Goal: Transaction & Acquisition: Purchase product/service

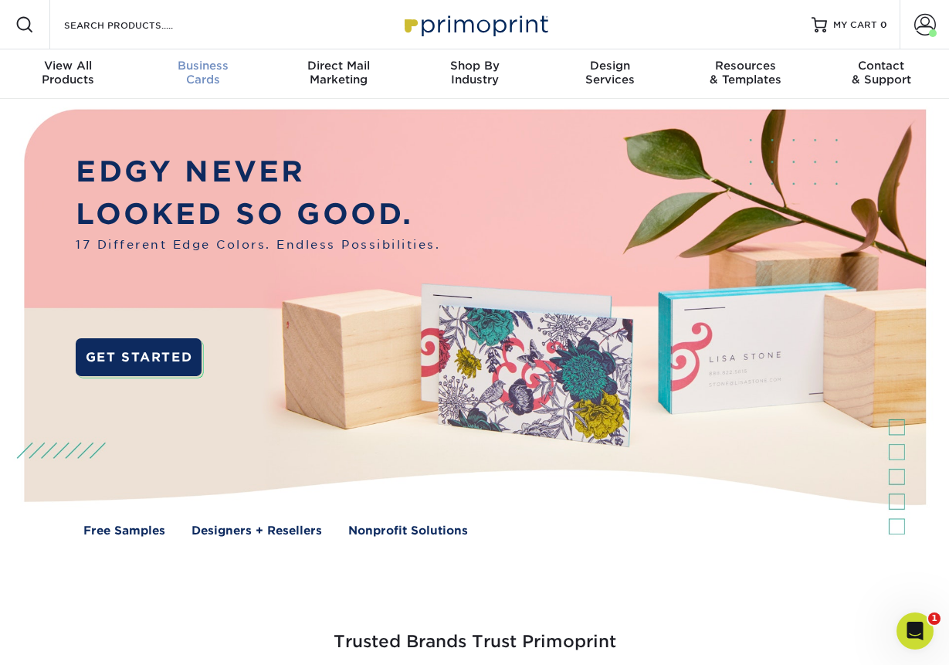
click at [210, 76] on div "Business Cards" at bounding box center [204, 73] width 136 height 28
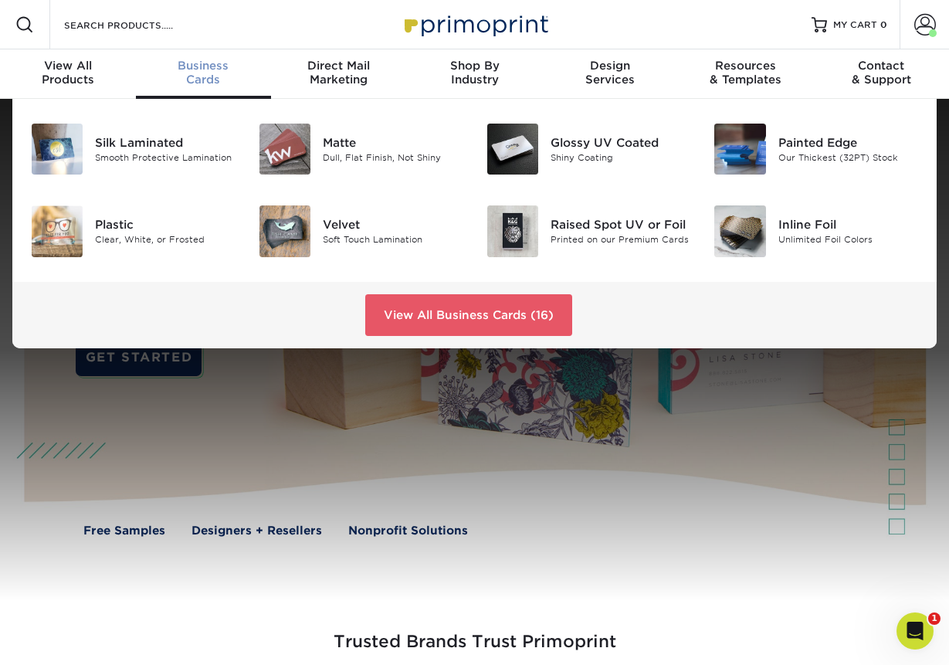
click at [304, 134] on img at bounding box center [284, 149] width 51 height 51
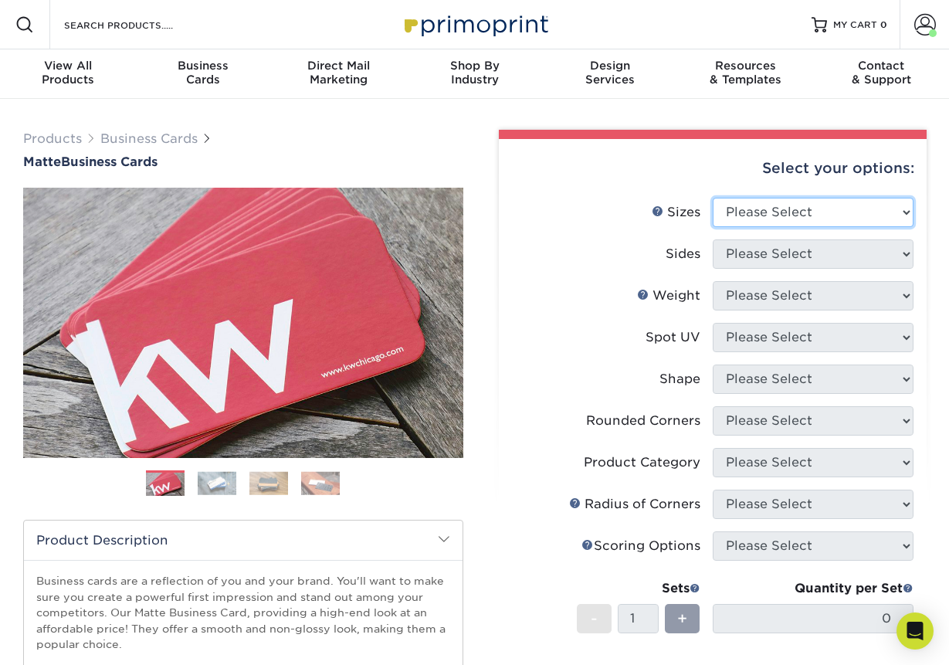
click at [852, 215] on select "Please Select 1.5" x 3.5" - Mini 1.75" x 3.5" - Mini 2" x 2" - Square 2" x 3" -…" at bounding box center [813, 212] width 201 height 29
select select "2.00x3.50"
click at [713, 198] on select "Please Select 1.5" x 3.5" - Mini 1.75" x 3.5" - Mini 2" x 2" - Square 2" x 3" -…" at bounding box center [813, 212] width 201 height 29
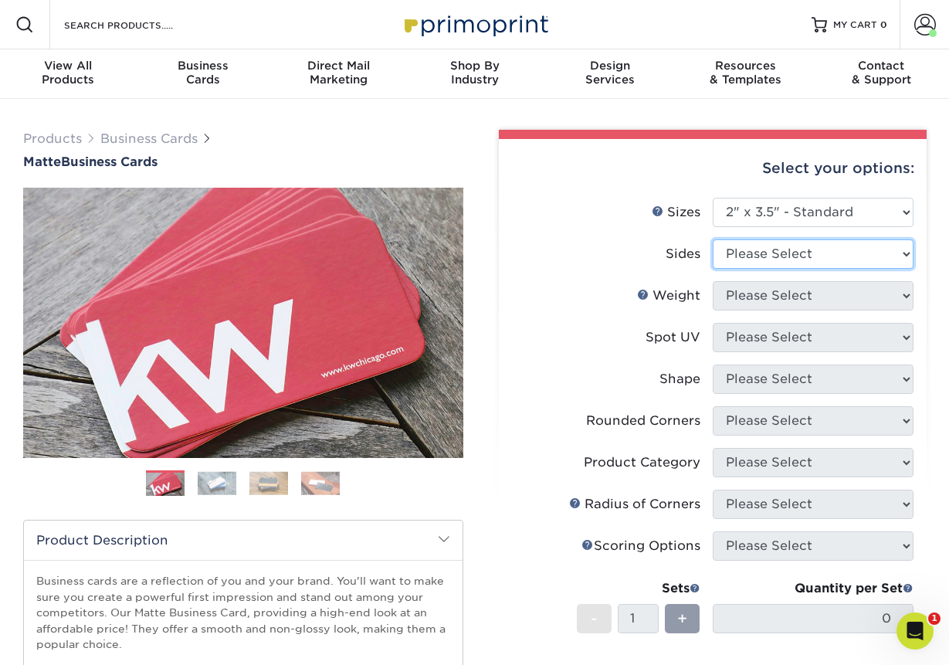
click at [760, 252] on select "Please Select Print Both Sides Print Front Only" at bounding box center [813, 253] width 201 height 29
select select "13abbda7-1d64-4f25-8bb2-c179b224825d"
click at [713, 239] on select "Please Select Print Both Sides Print Front Only" at bounding box center [813, 253] width 201 height 29
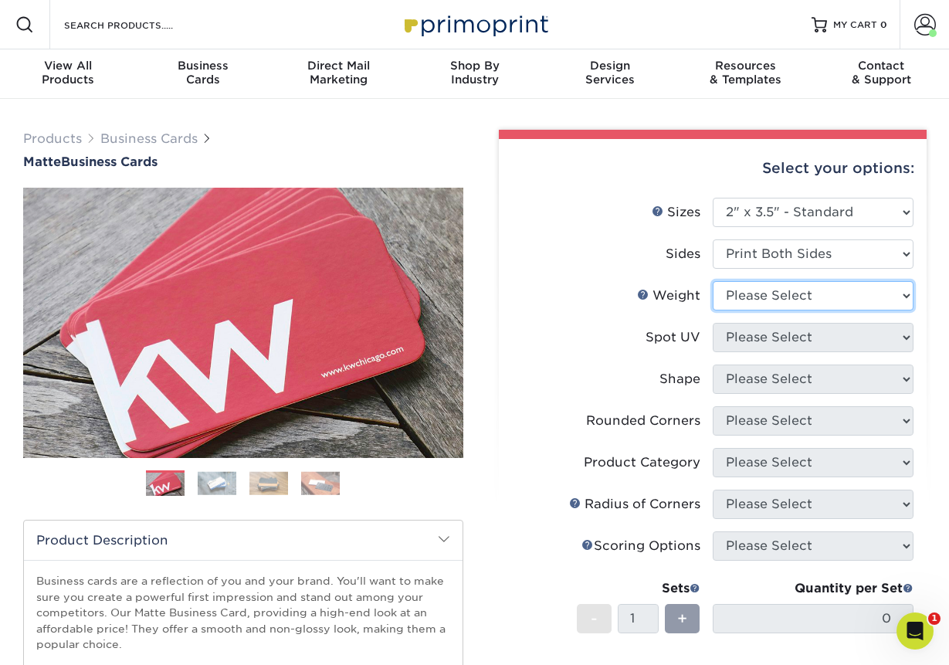
click at [763, 296] on select "Please Select 16PT 14PT" at bounding box center [813, 295] width 201 height 29
select select "16PT"
click at [713, 281] on select "Please Select 16PT 14PT" at bounding box center [813, 295] width 201 height 29
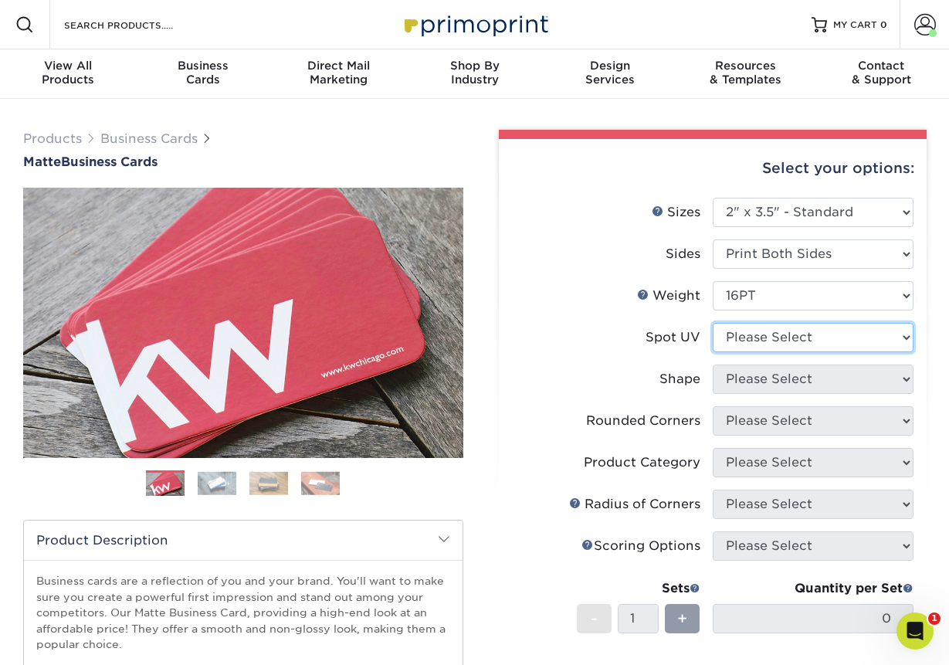
click at [771, 344] on select "Please Select No Spot UV Front and Back (Both Sides) Front Only Back Only" at bounding box center [813, 337] width 201 height 29
select select "1"
click at [713, 323] on select "Please Select No Spot UV Front and Back (Both Sides) Front Only Back Only" at bounding box center [813, 337] width 201 height 29
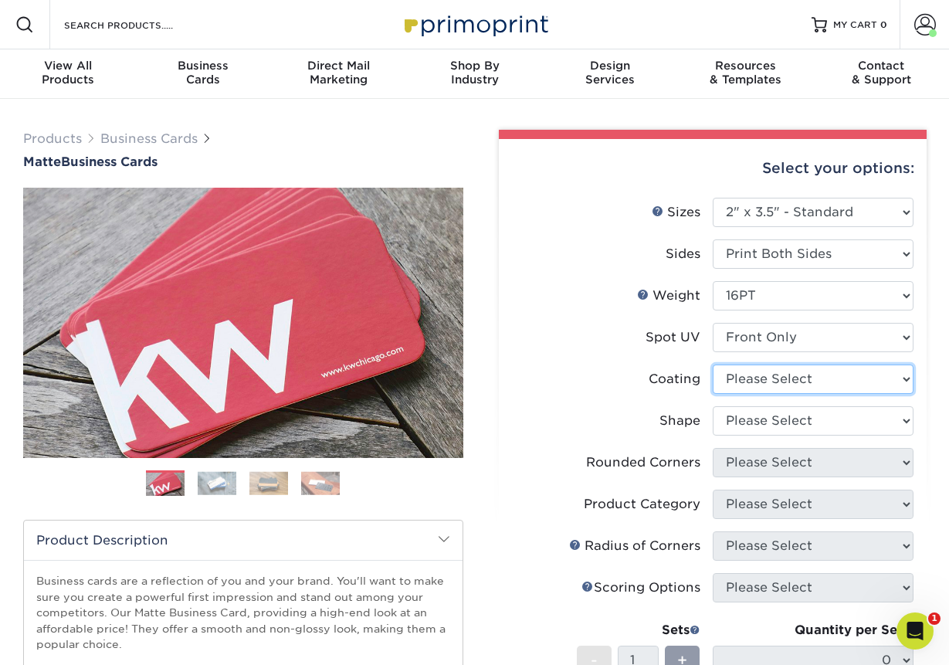
click at [751, 380] on select at bounding box center [813, 379] width 201 height 29
select select "121bb7b5-3b4d-429f-bd8d-bbf80e953313"
click at [713, 365] on select at bounding box center [813, 379] width 201 height 29
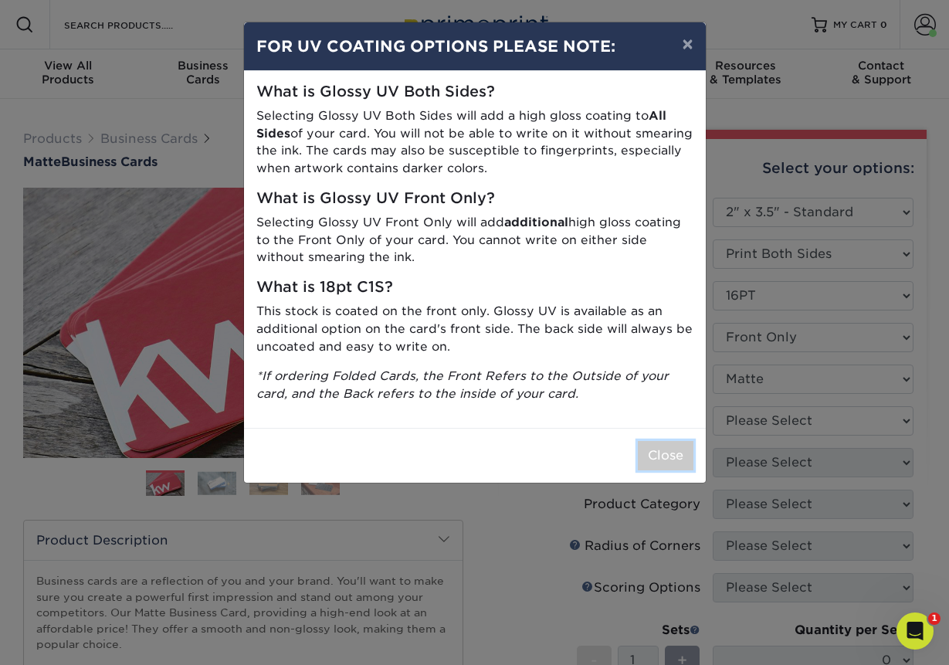
click at [653, 460] on button "Close" at bounding box center [666, 455] width 56 height 29
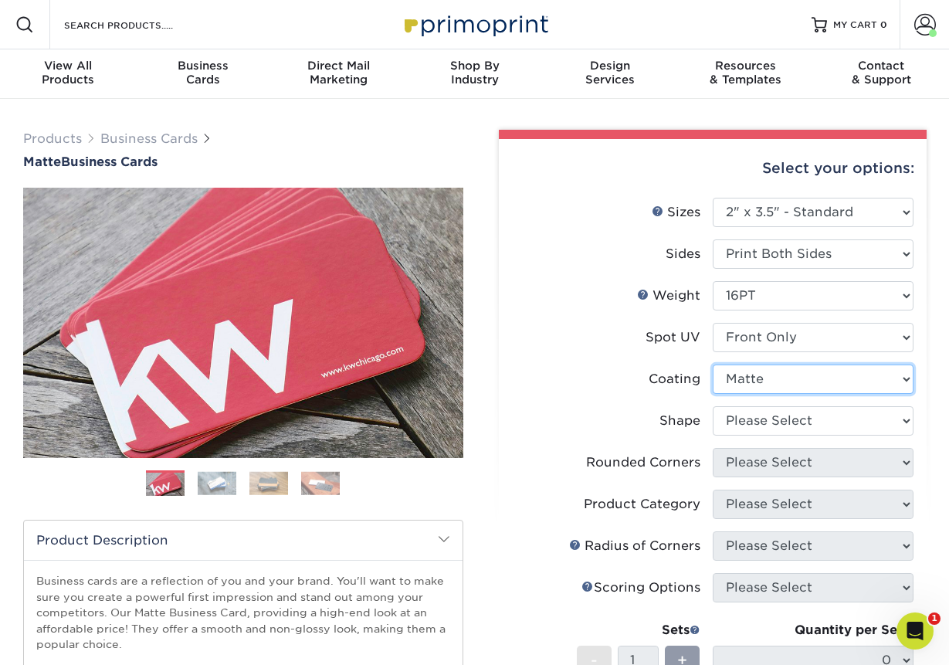
click at [771, 375] on select at bounding box center [813, 379] width 201 height 29
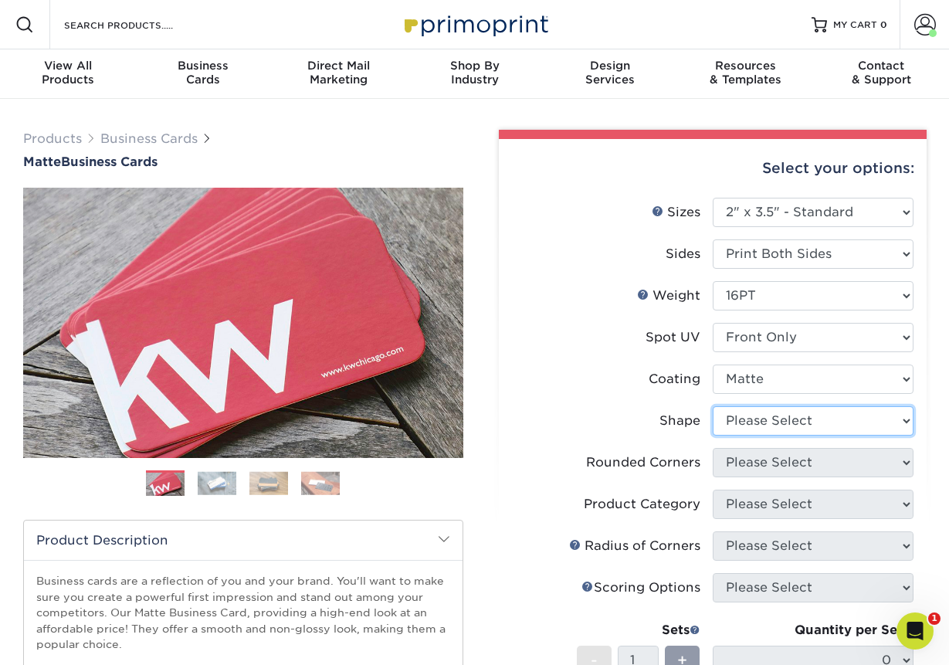
click at [777, 418] on select "Please Select Standard" at bounding box center [813, 420] width 201 height 29
select select "standard"
click at [713, 406] on select "Please Select Standard" at bounding box center [813, 420] width 201 height 29
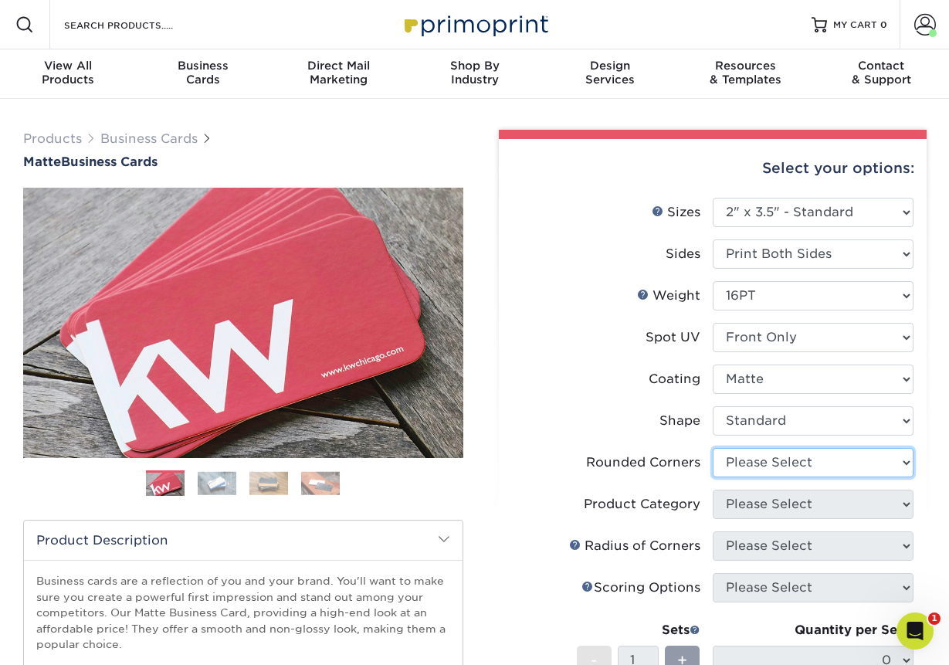
click at [754, 460] on select "Please Select Yes - Round 2 Corners Yes - Round 4 Corners No" at bounding box center [813, 462] width 201 height 29
select select "7672df9e-0e0a-464d-8e1f-920c575e4da3"
click at [713, 448] on select "Please Select Yes - Round 2 Corners Yes - Round 4 Corners No" at bounding box center [813, 462] width 201 height 29
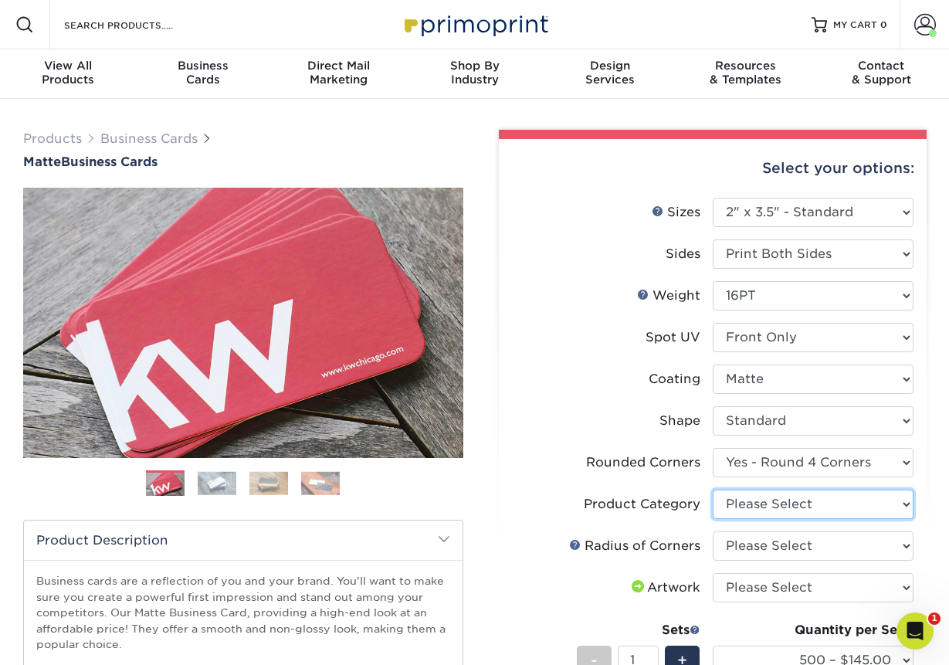
click at [761, 500] on select "Please Select Business Cards" at bounding box center [813, 504] width 201 height 29
select select "3b5148f1-0588-4f88-a218-97bcfdce65c1"
click at [713, 490] on select "Please Select Business Cards" at bounding box center [813, 504] width 201 height 29
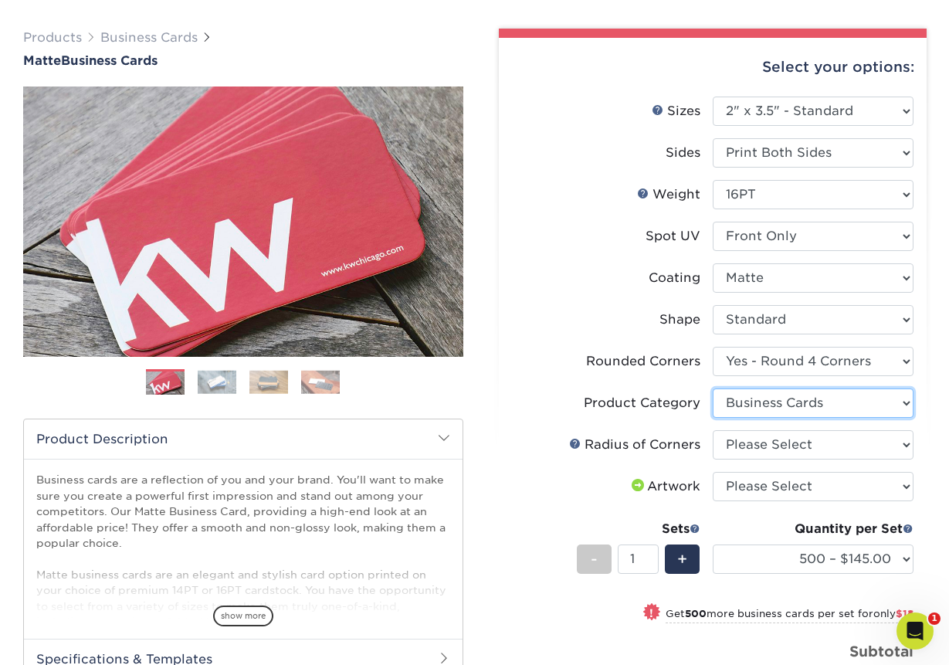
scroll to position [103, 0]
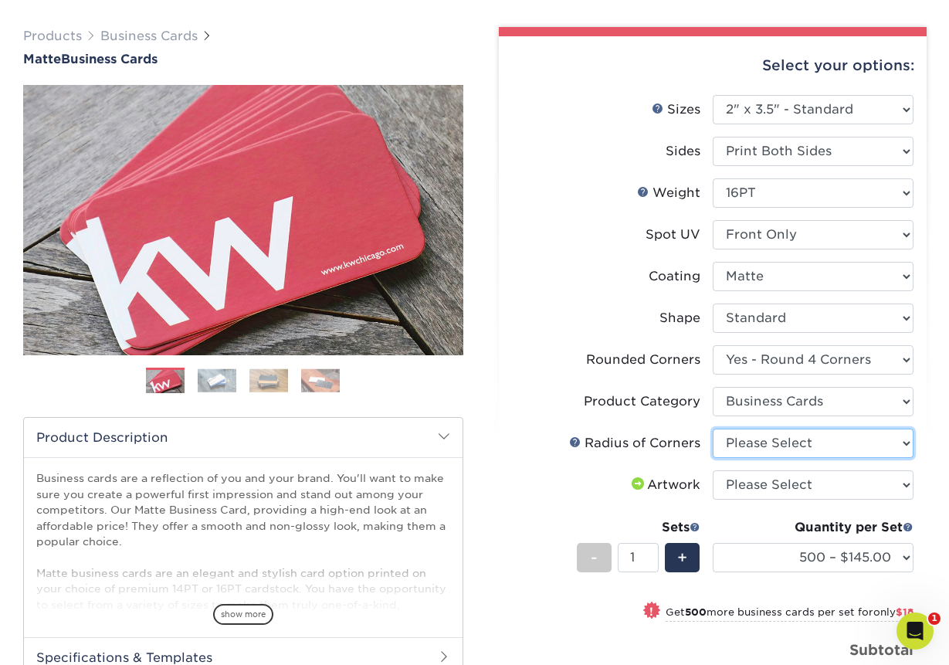
click at [742, 447] on select "Please Select Rounded 1/8" Rounded 1/4"" at bounding box center [813, 443] width 201 height 29
select select "479fbfe7-6a0c-4895-8c9a-81739b7486c9"
click at [713, 429] on select "Please Select Rounded 1/8" Rounded 1/4"" at bounding box center [813, 443] width 201 height 29
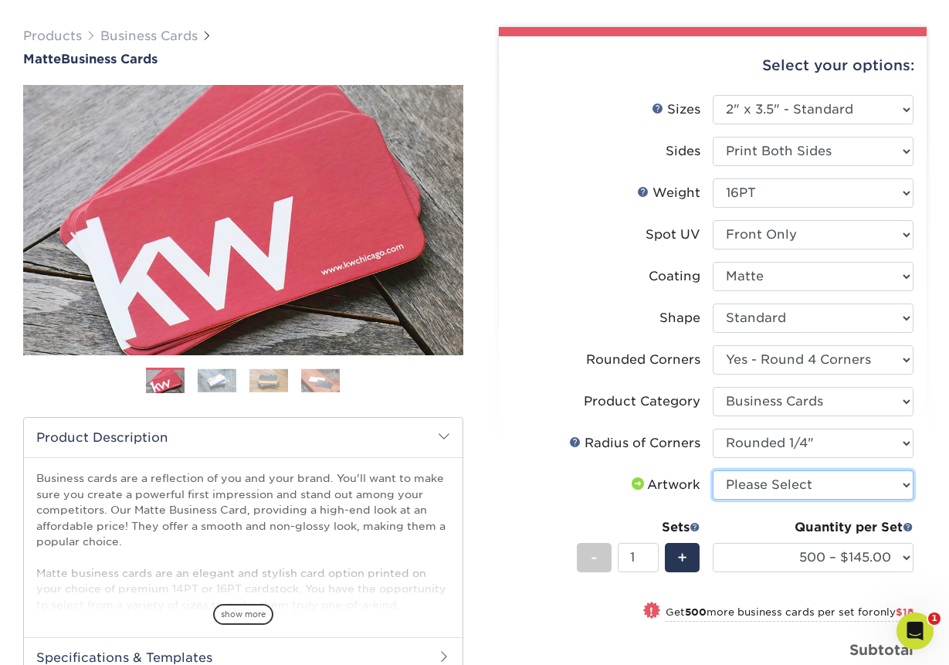
click at [751, 484] on select "Please Select I will upload files I need a design - $100" at bounding box center [813, 484] width 201 height 29
select select "upload"
click at [713, 470] on select "Please Select I will upload files I need a design - $100" at bounding box center [813, 484] width 201 height 29
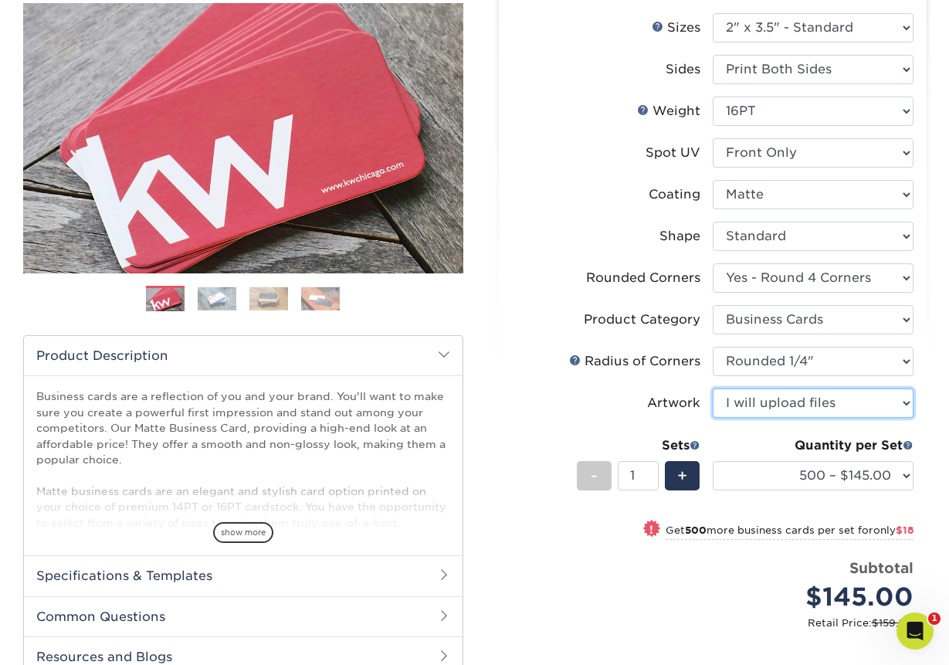
scroll to position [221, 0]
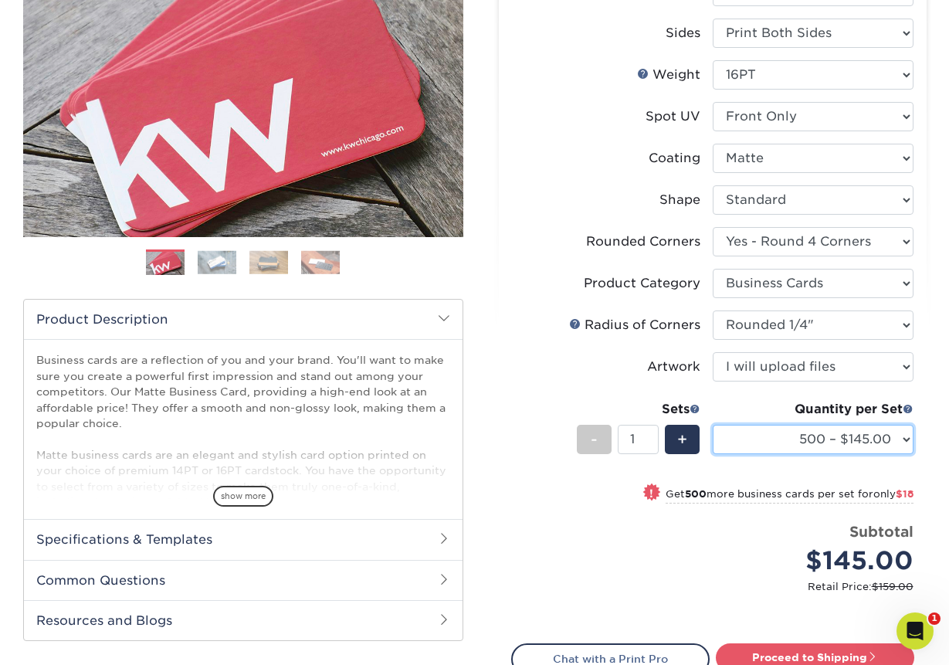
click at [809, 442] on select "500 – $145.00 1000 – $163.00 2500 – $316.00 5000 – $415.00 10000 – $879.00 1500…" at bounding box center [813, 439] width 201 height 29
select select "1000 – $163.00"
click at [713, 425] on select "500 – $145.00 1000 – $163.00 2500 – $316.00 5000 – $415.00 10000 – $879.00 1500…" at bounding box center [813, 439] width 201 height 29
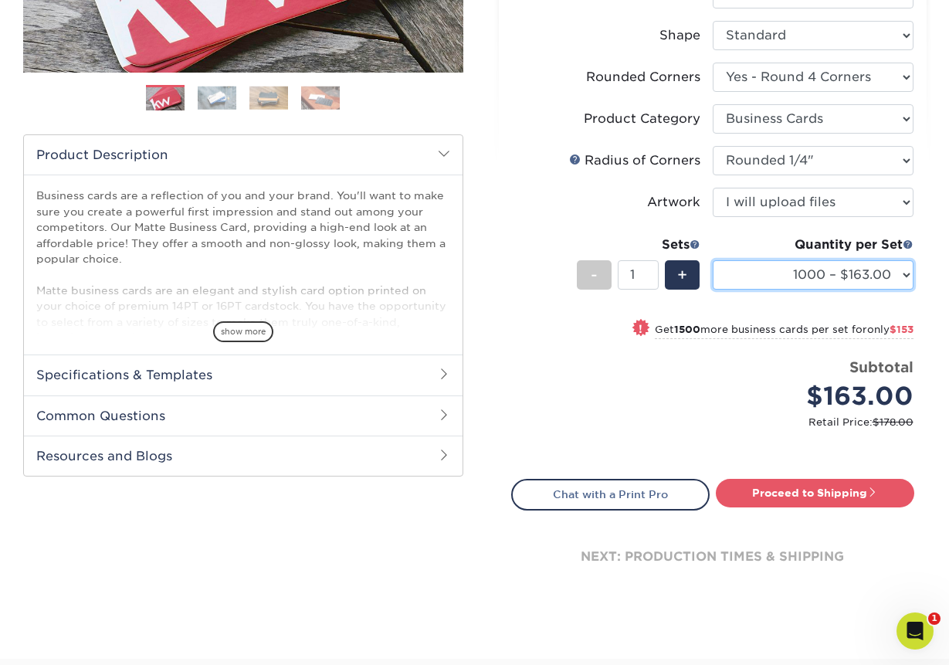
scroll to position [0, 0]
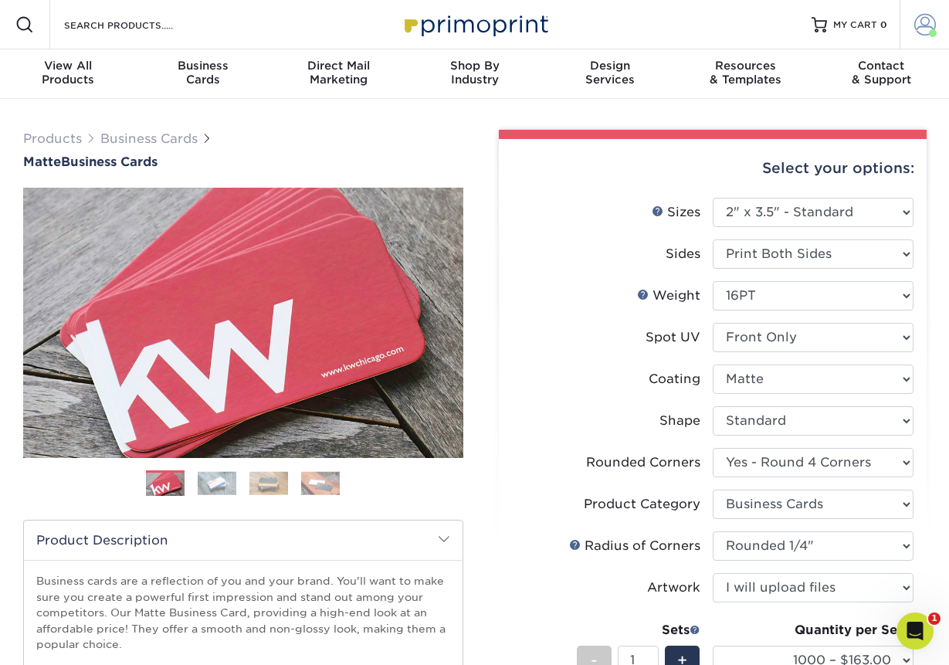
click at [917, 24] on span at bounding box center [925, 25] width 22 height 22
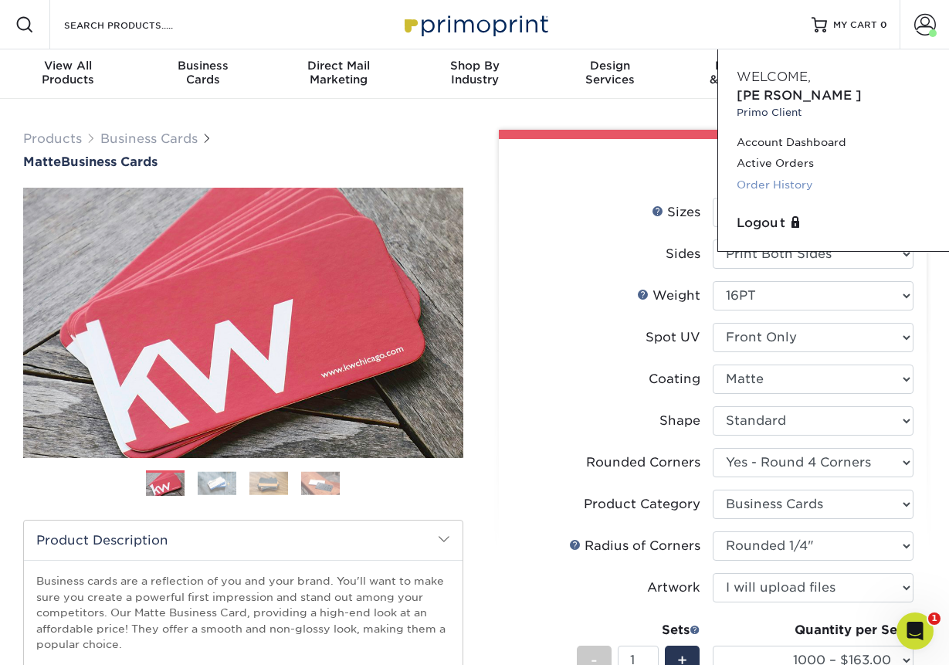
click at [762, 175] on link "Order History" at bounding box center [834, 185] width 194 height 21
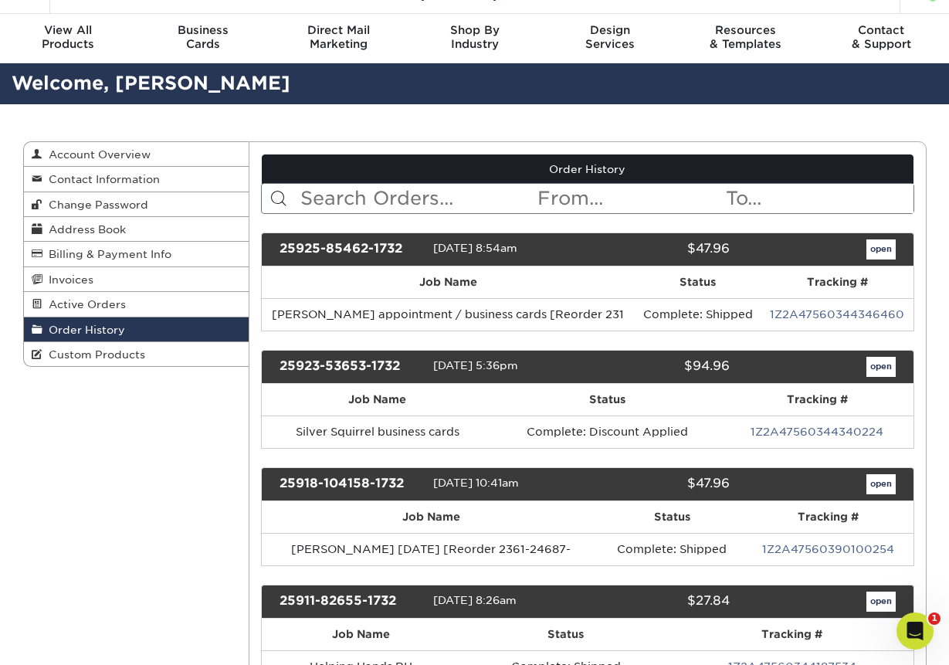
scroll to position [38, 0]
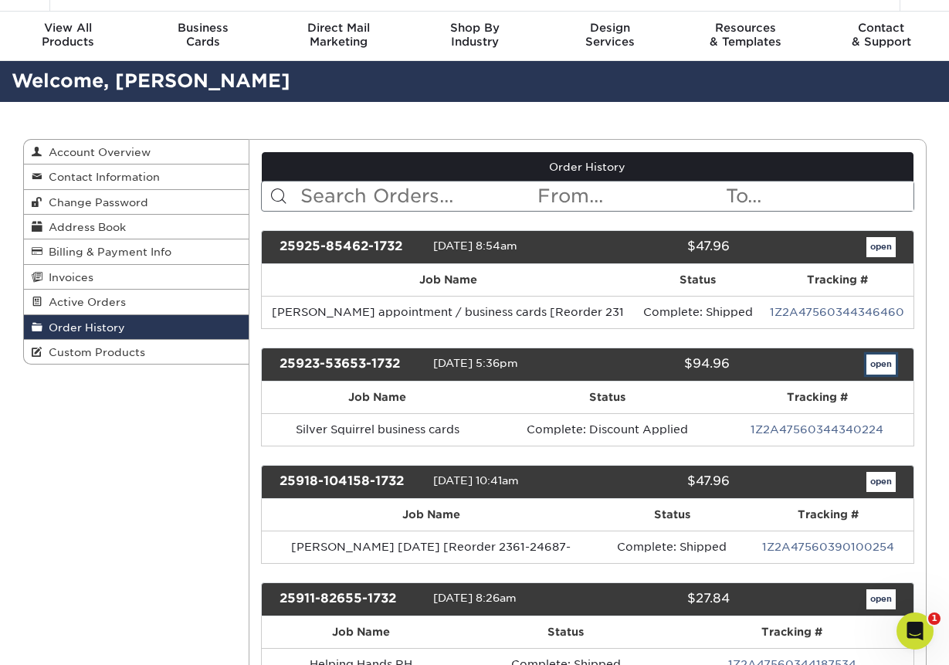
click at [882, 364] on link "open" at bounding box center [880, 364] width 29 height 20
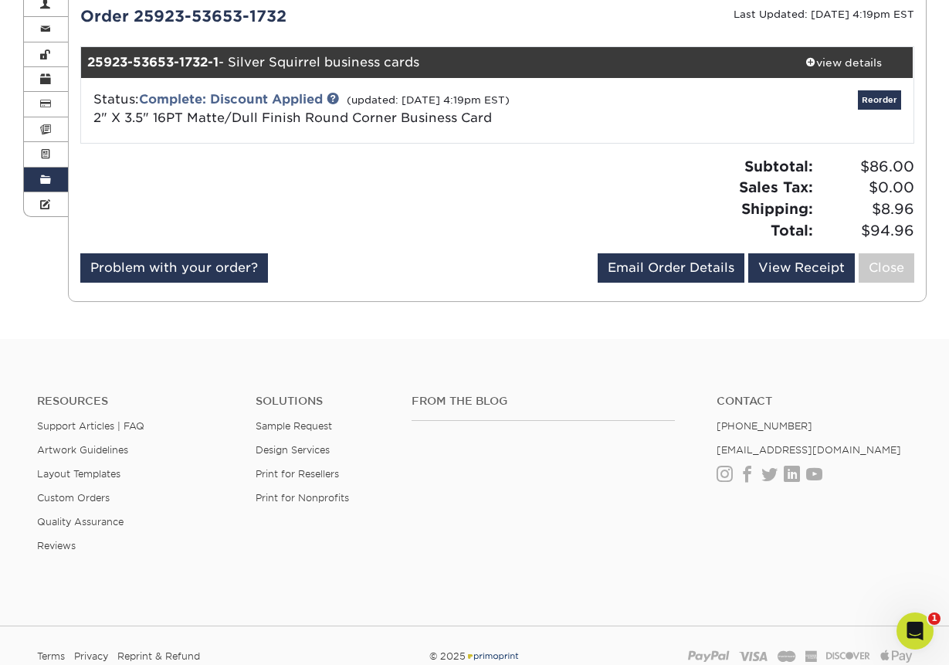
scroll to position [205, 0]
